Goal: Task Accomplishment & Management: Manage account settings

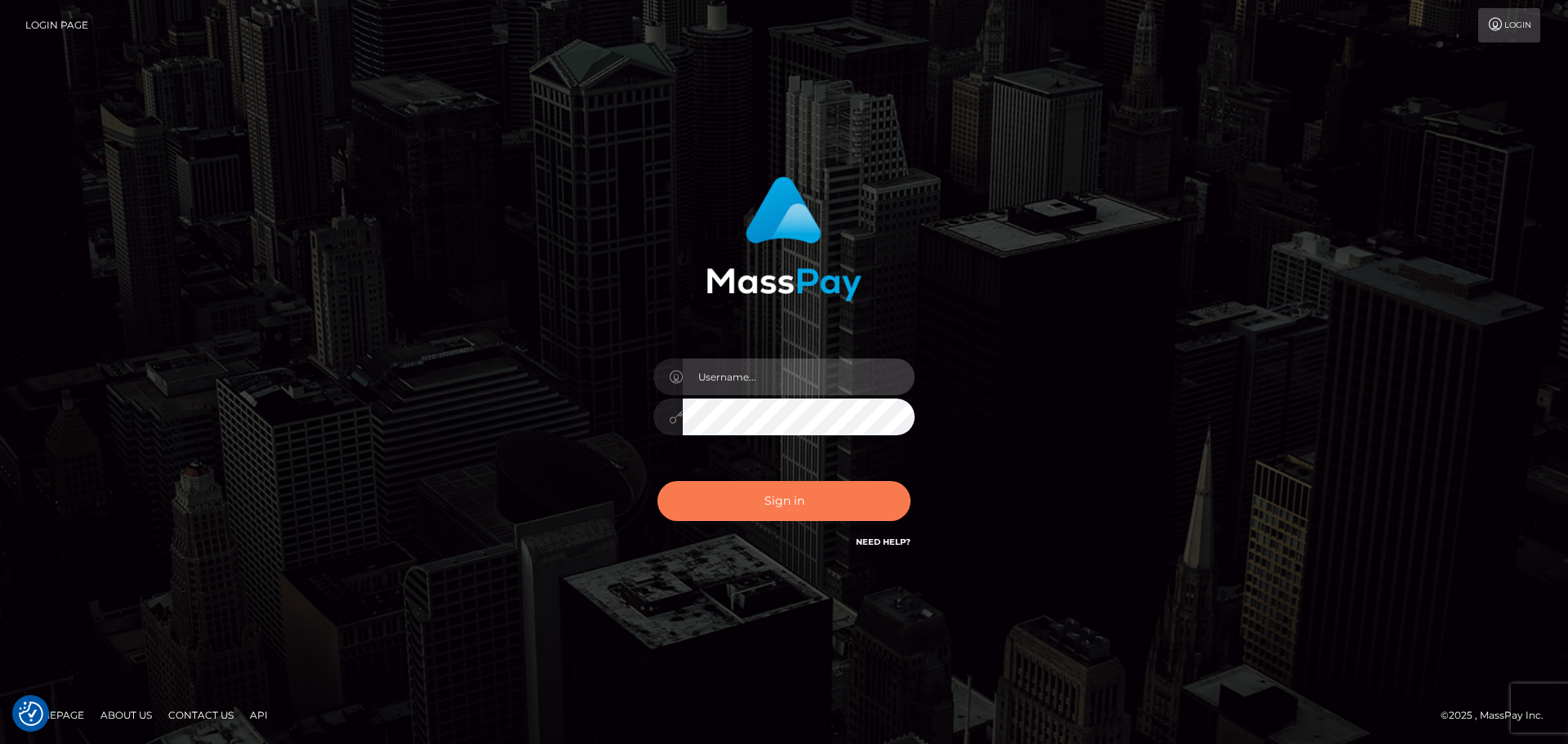
type input "Bedis"
click at [857, 482] on button "Sign in" at bounding box center [784, 501] width 253 height 40
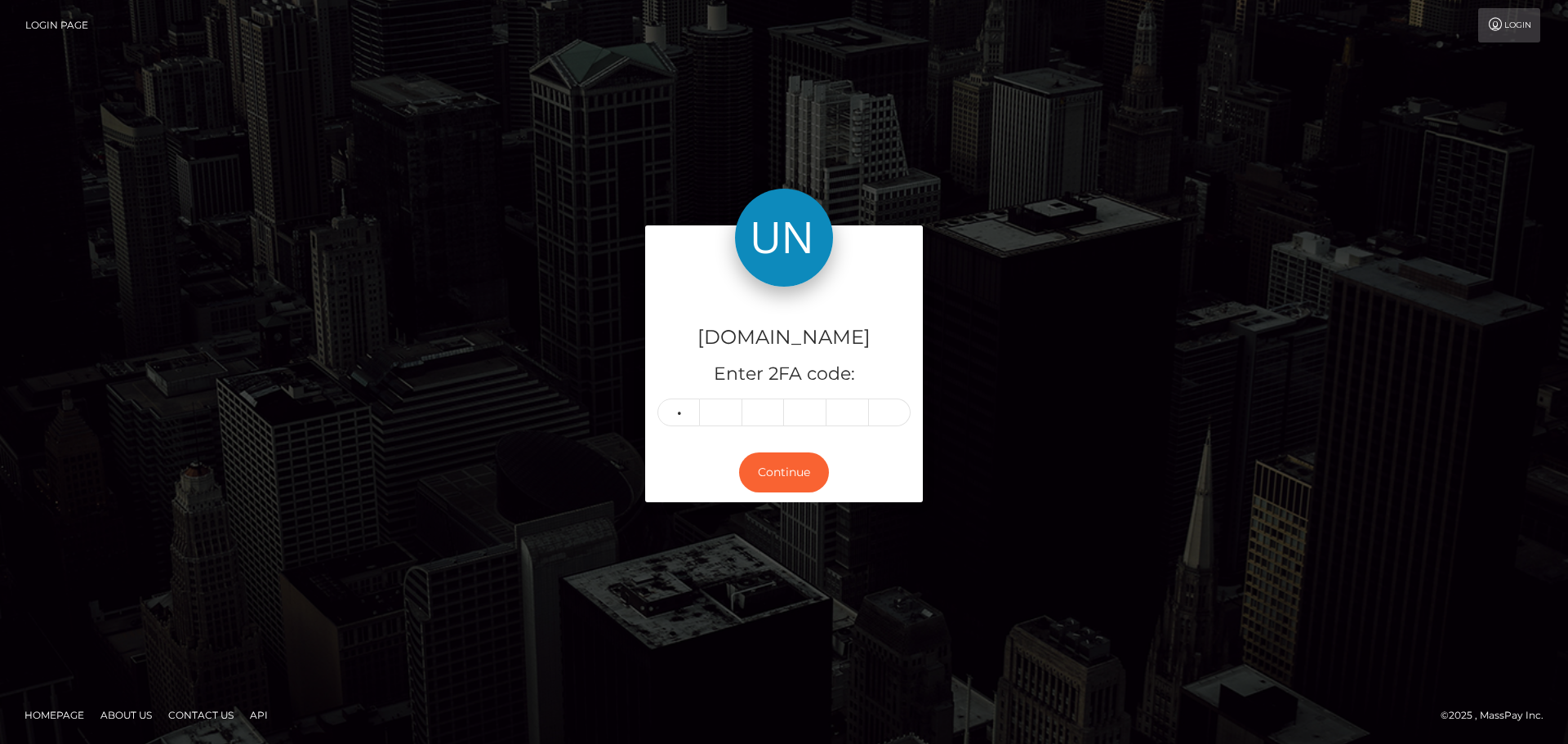
type input "6"
type input "3"
type input "4"
type input "9"
type input "4"
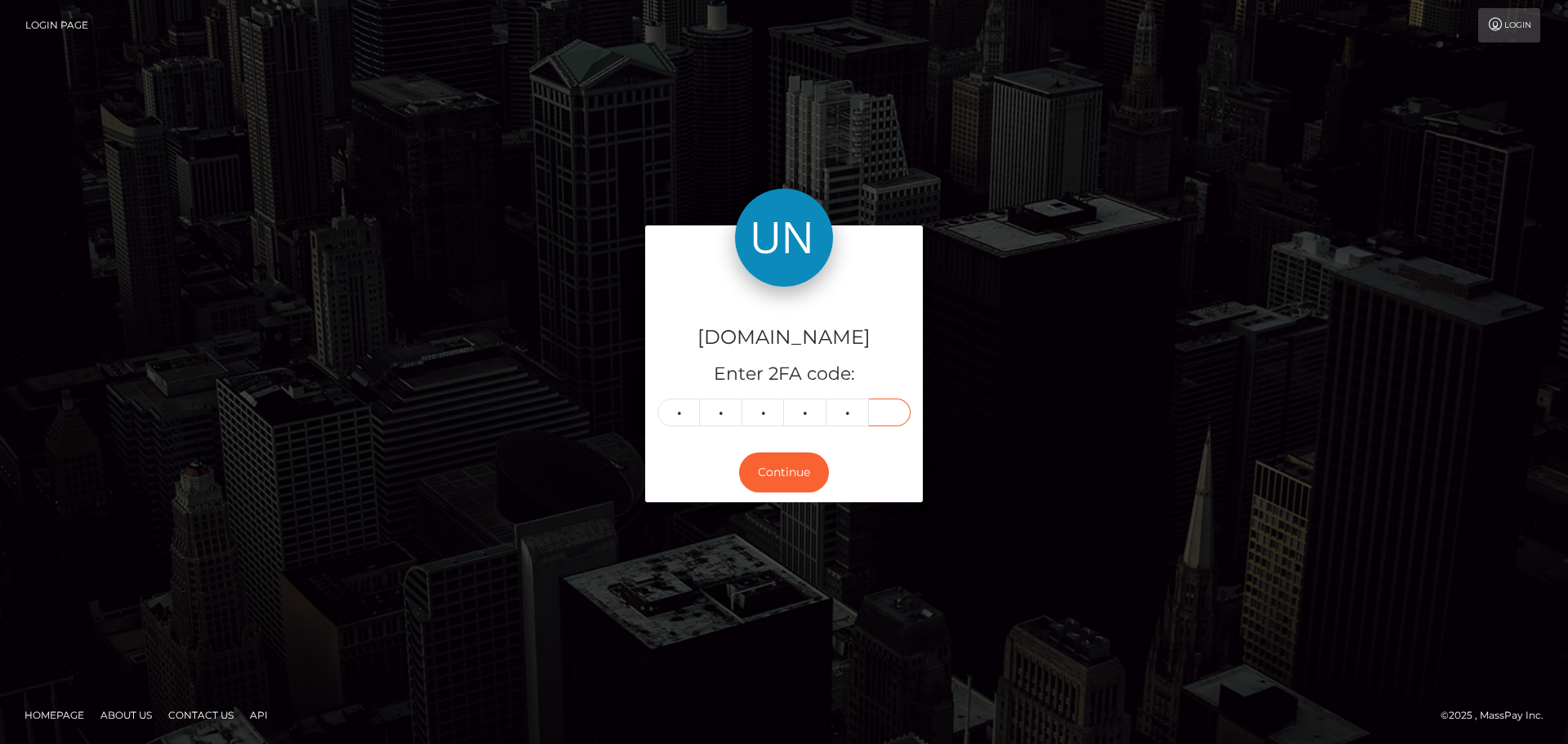
type input "1"
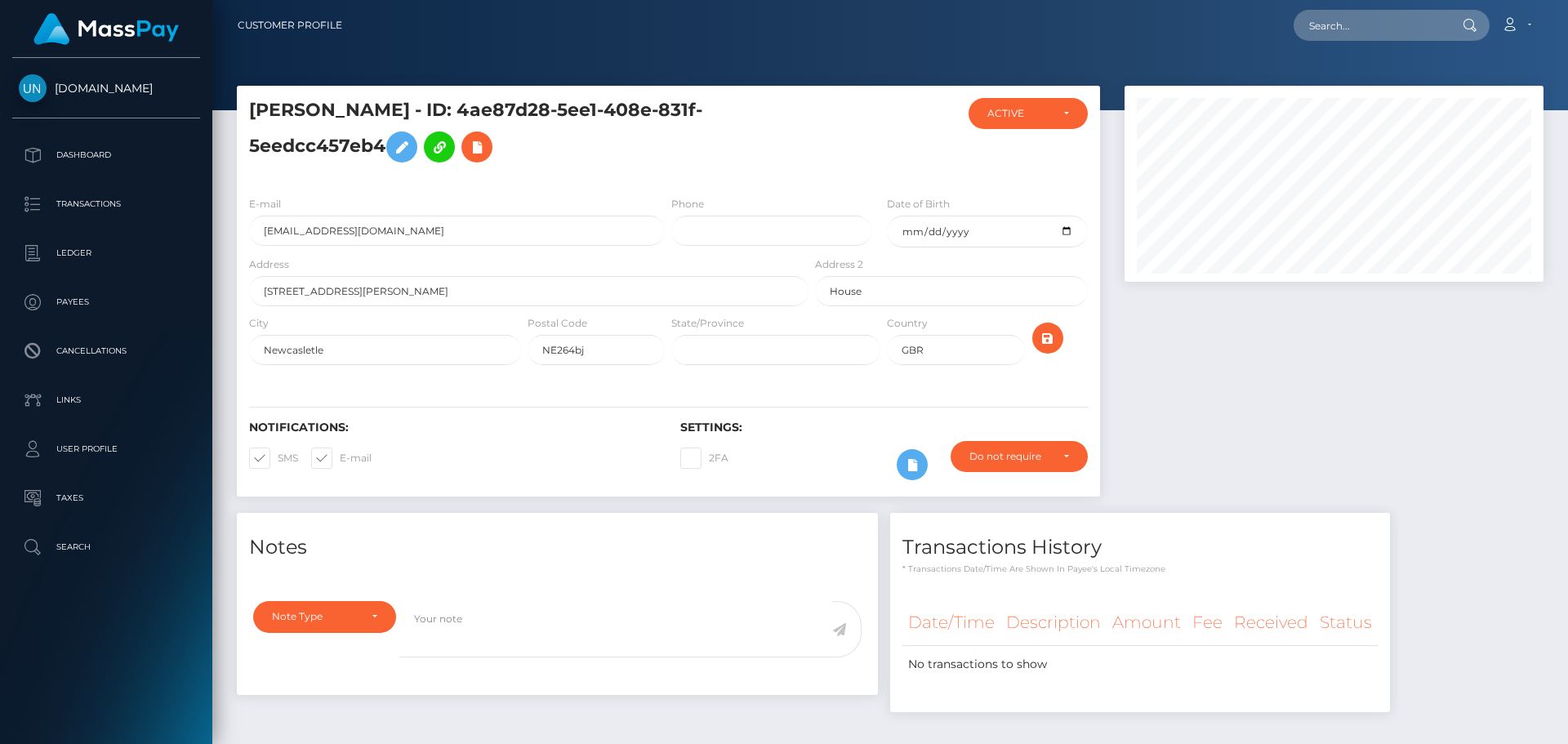
scroll to position [196, 420]
